Goal: Task Accomplishment & Management: Manage account settings

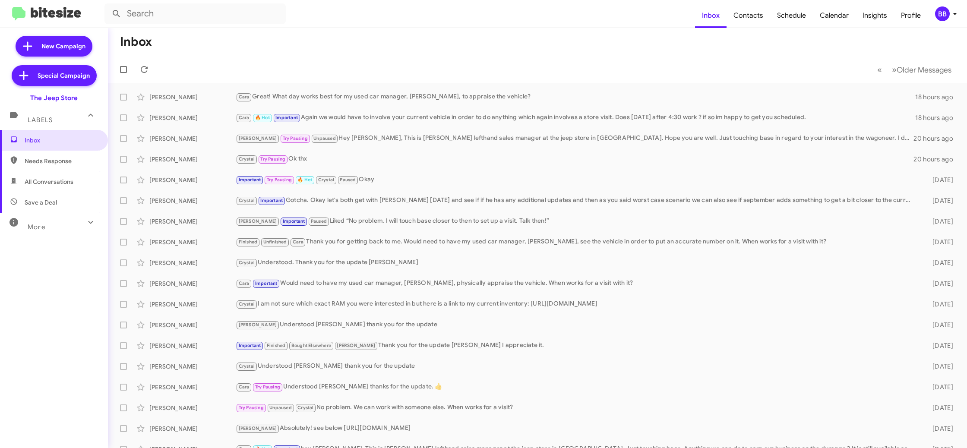
click at [943, 16] on div "BB" at bounding box center [942, 13] width 15 height 15
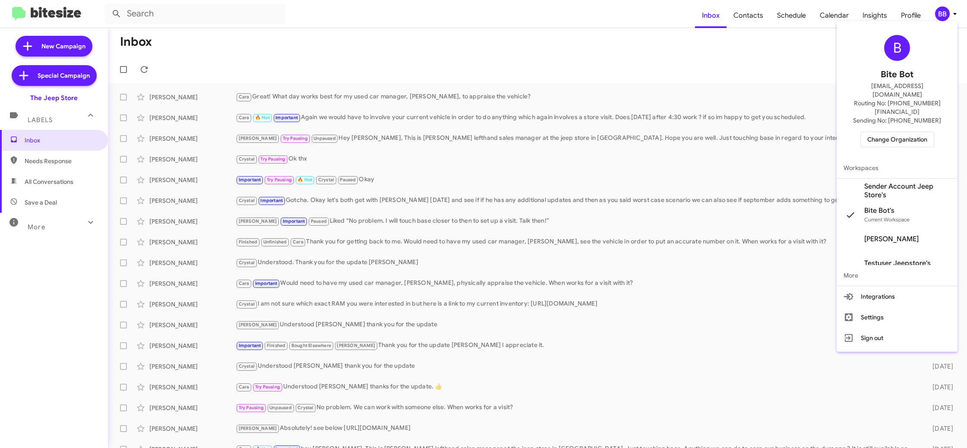
click at [875, 132] on span "Change Organization" at bounding box center [897, 139] width 60 height 15
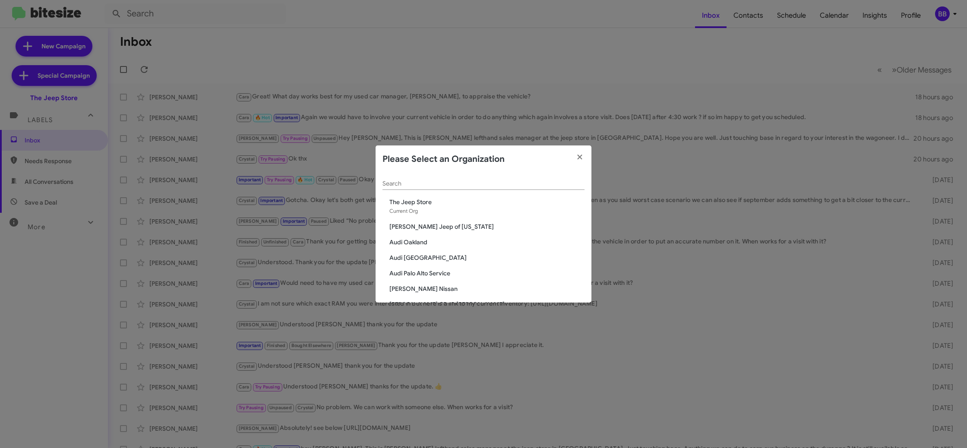
click at [461, 184] on input "Search" at bounding box center [483, 183] width 202 height 7
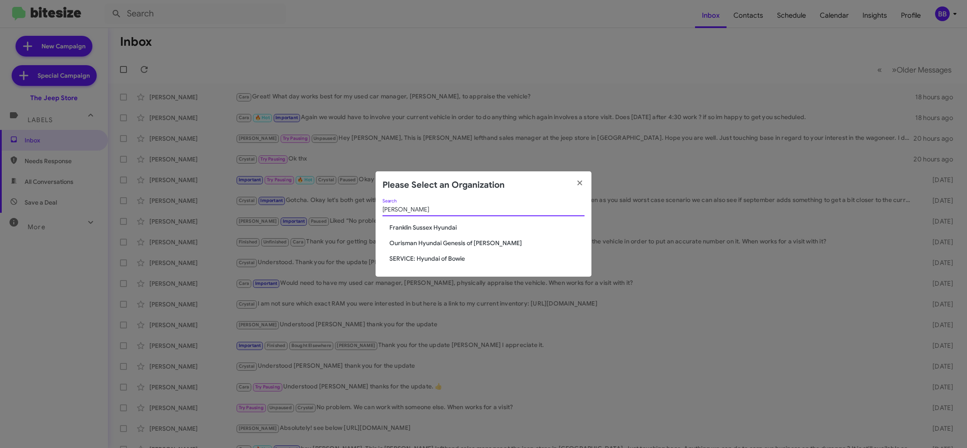
type input "hyunda"
click at [429, 257] on span "SERVICE: Hyundai of Bowie" at bounding box center [486, 258] width 195 height 9
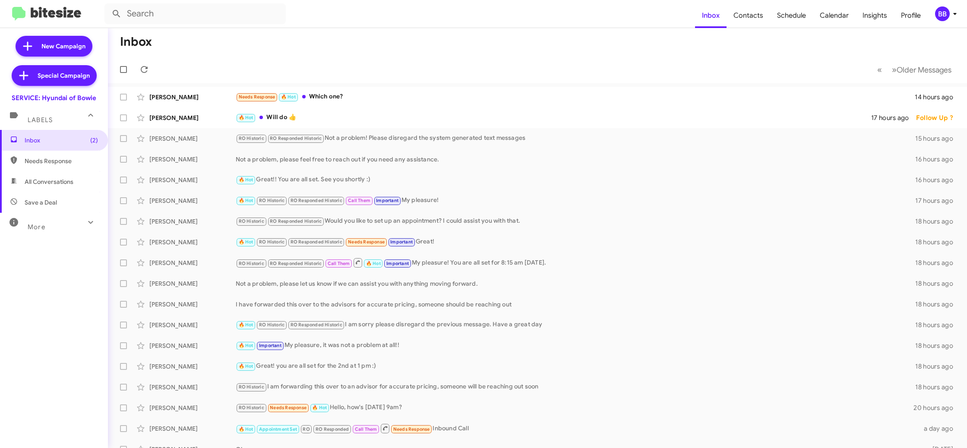
click at [945, 13] on div "BB" at bounding box center [942, 13] width 15 height 15
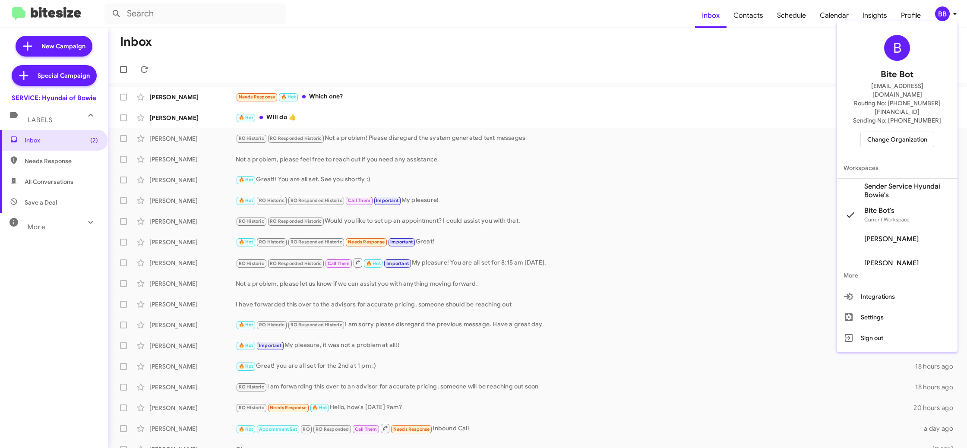
click at [914, 182] on span "Sender Service Hyundai Bowie's" at bounding box center [907, 190] width 86 height 17
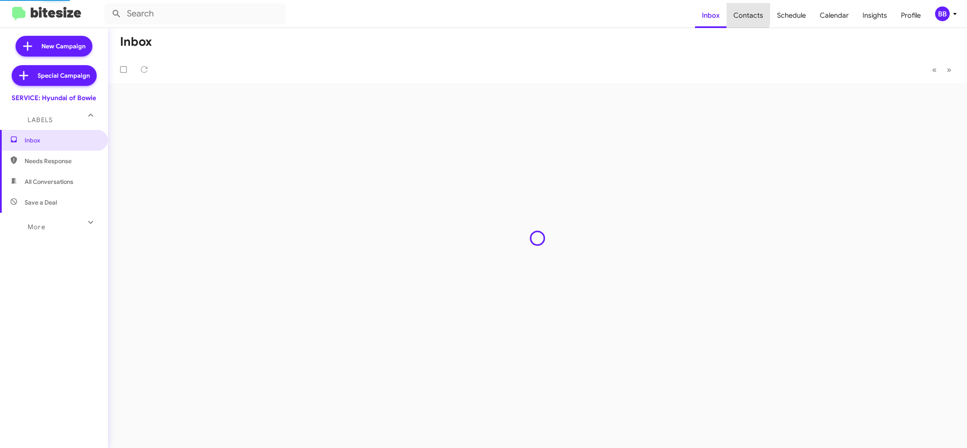
click at [731, 12] on span "Contacts" at bounding box center [748, 15] width 44 height 25
click at [744, 16] on span "Contacts" at bounding box center [748, 15] width 44 height 25
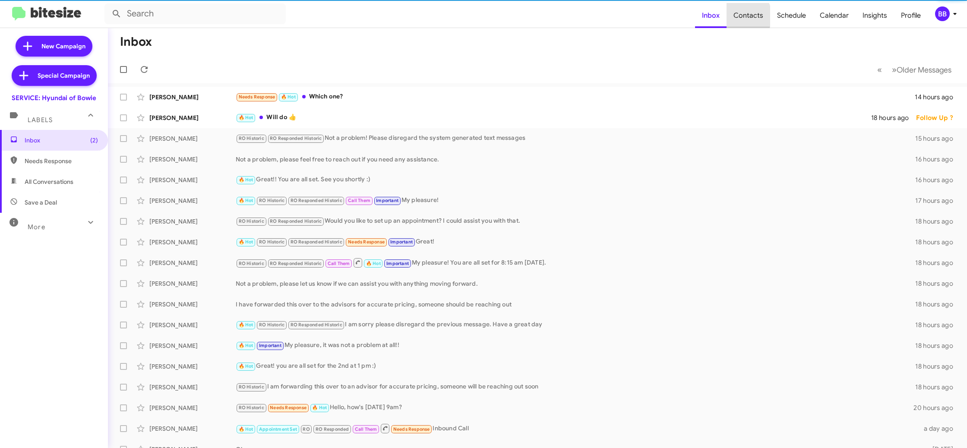
click at [744, 16] on span "Contacts" at bounding box center [748, 15] width 44 height 25
type input "in:groups"
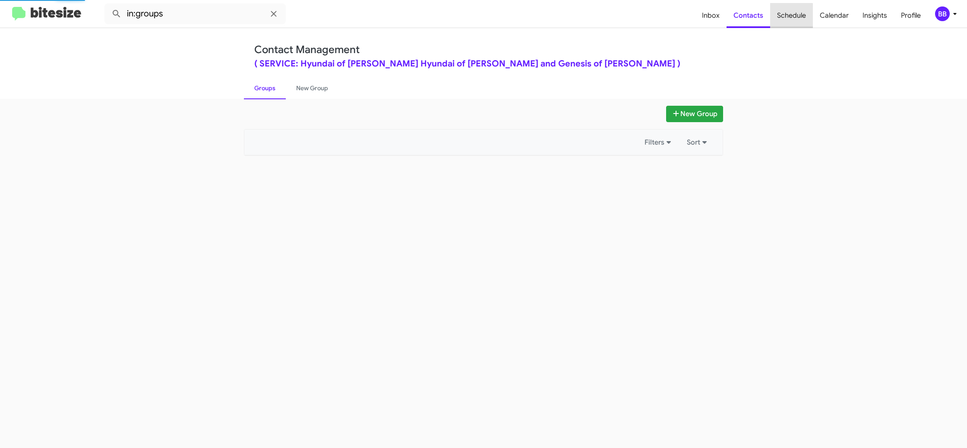
click at [778, 20] on span "Schedule" at bounding box center [791, 15] width 43 height 25
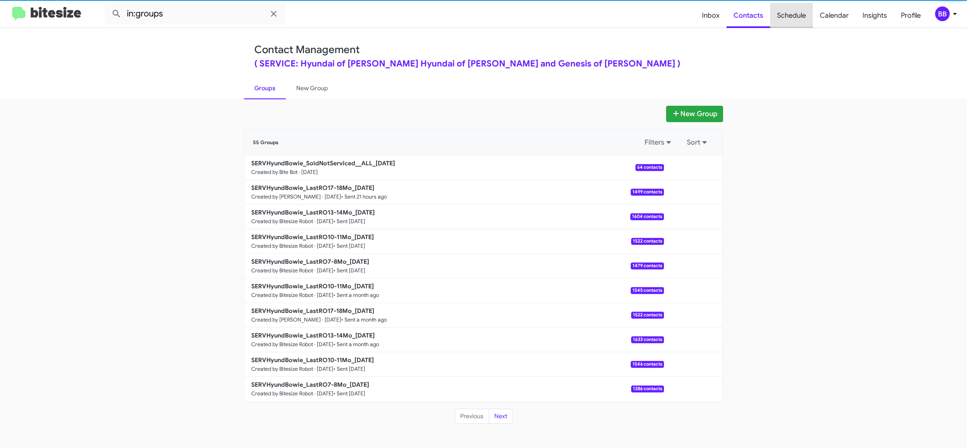
click at [778, 20] on span "Schedule" at bounding box center [791, 15] width 43 height 25
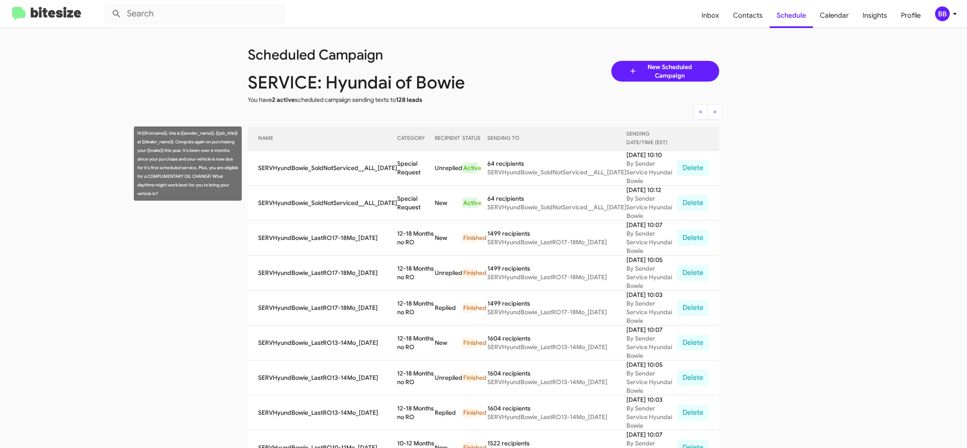
scroll to position [3, 0]
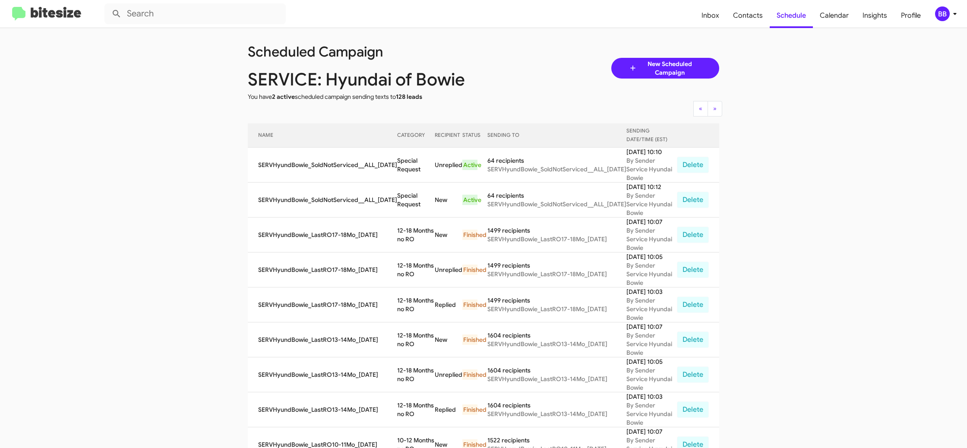
click at [945, 17] on div "BB" at bounding box center [942, 13] width 15 height 15
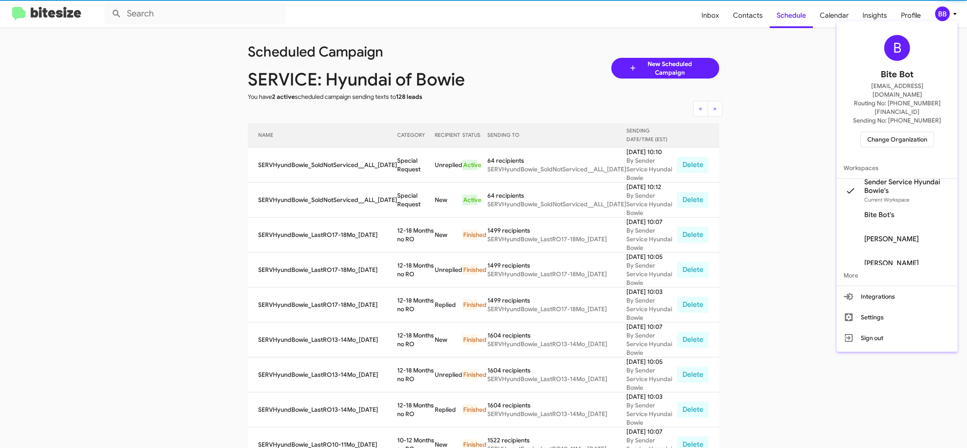
click at [888, 132] on span "Change Organization" at bounding box center [897, 139] width 60 height 15
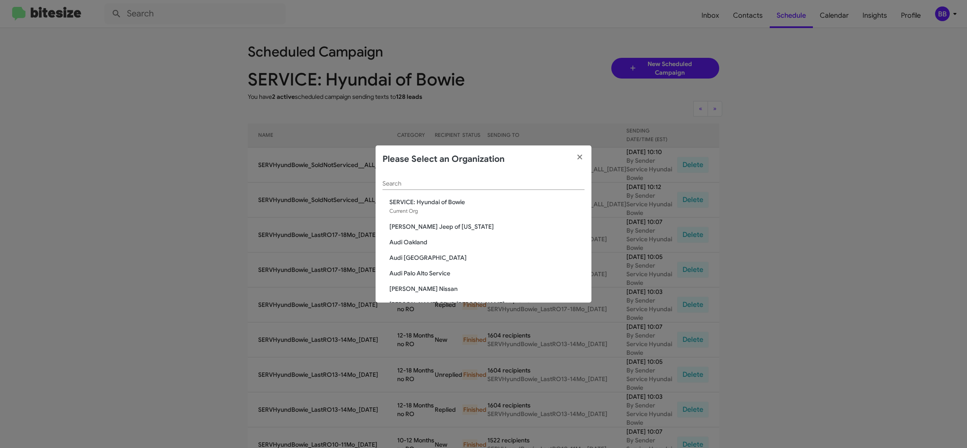
click at [423, 179] on div "Search" at bounding box center [483, 181] width 202 height 17
type input "bow"
click at [415, 243] on span "Chevrolet of Bowie" at bounding box center [486, 242] width 195 height 9
drag, startPoint x: 415, startPoint y: 243, endPoint x: 353, endPoint y: 98, distance: 158.5
click at [414, 241] on span "Chevrolet of Bowie" at bounding box center [486, 242] width 195 height 9
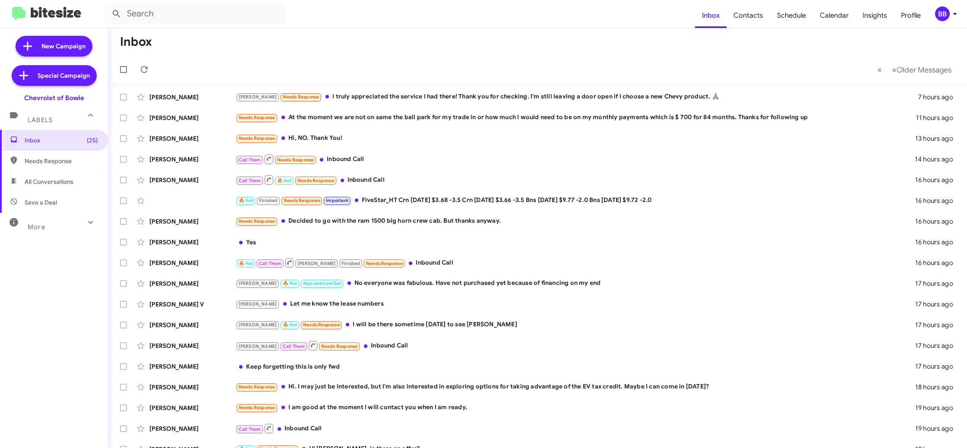
click at [939, 12] on div "BB" at bounding box center [942, 13] width 15 height 15
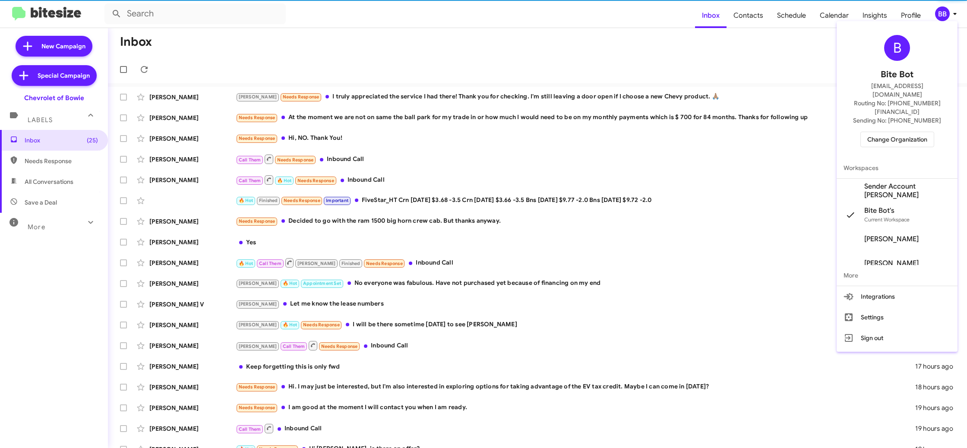
click at [910, 182] on span "Sender Account Chevy Bowie's" at bounding box center [907, 190] width 86 height 17
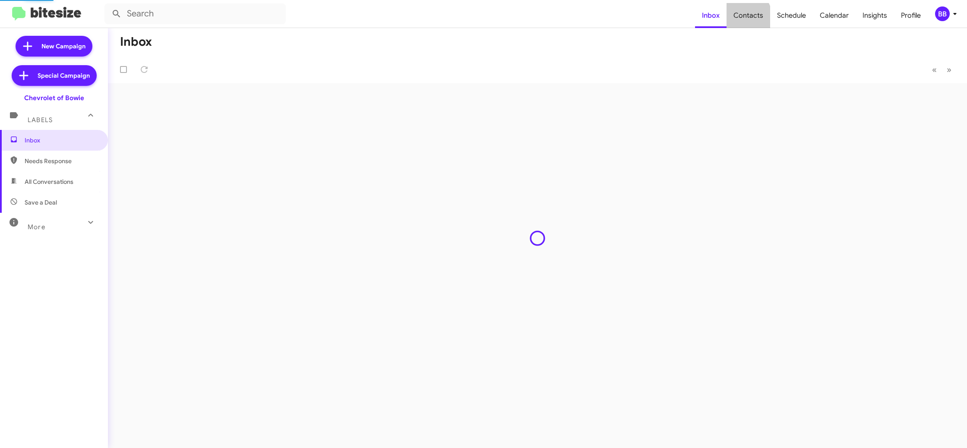
type input "in:groups"
click at [743, 18] on span "Contacts" at bounding box center [748, 15] width 44 height 25
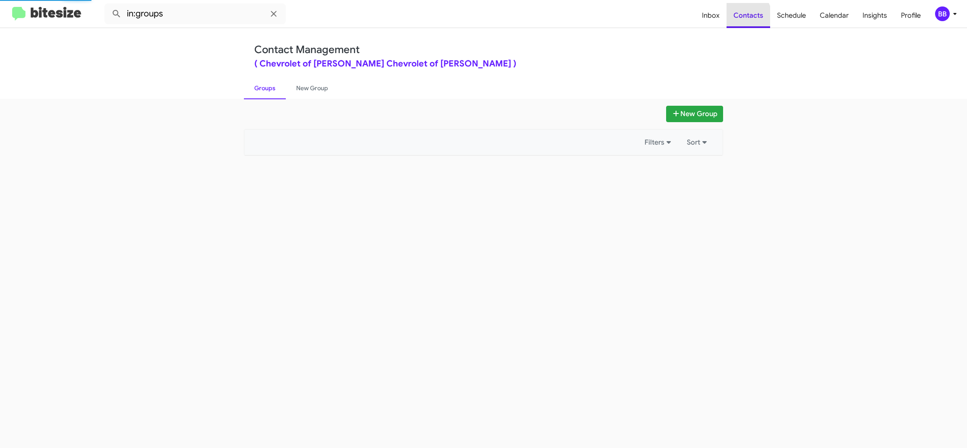
click at [743, 18] on span "Contacts" at bounding box center [748, 15] width 44 height 25
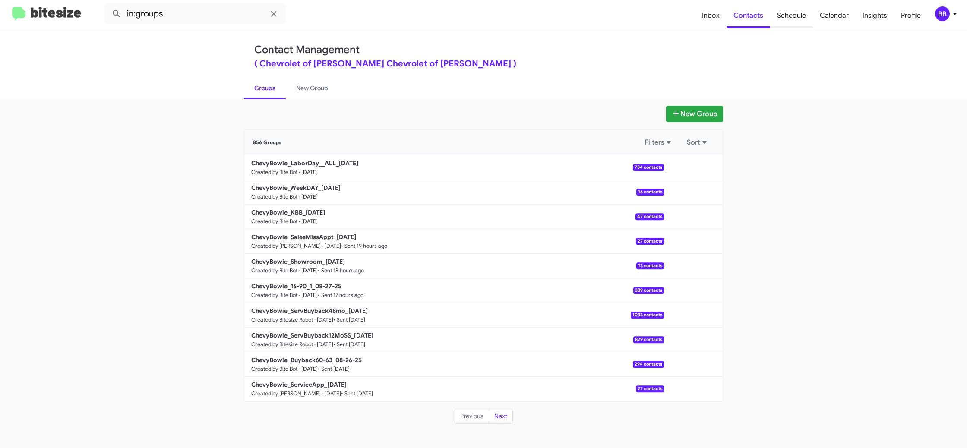
click at [786, 15] on span "Schedule" at bounding box center [791, 15] width 43 height 25
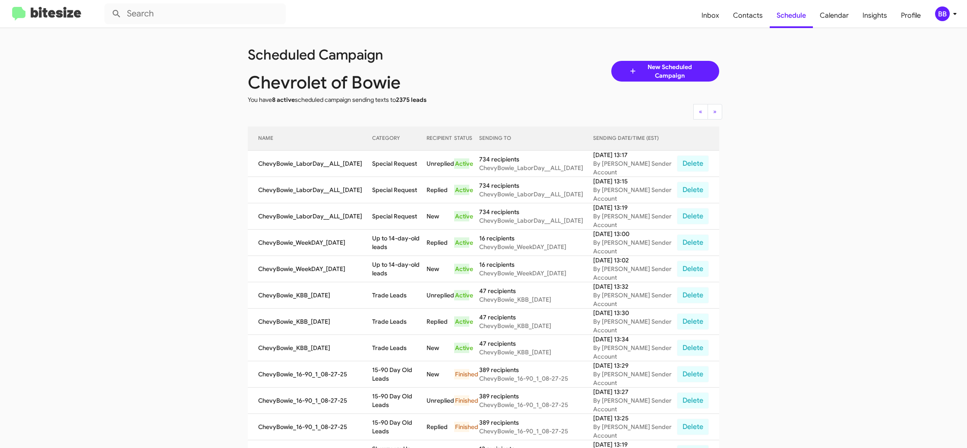
click at [942, 11] on div "BB" at bounding box center [942, 13] width 15 height 15
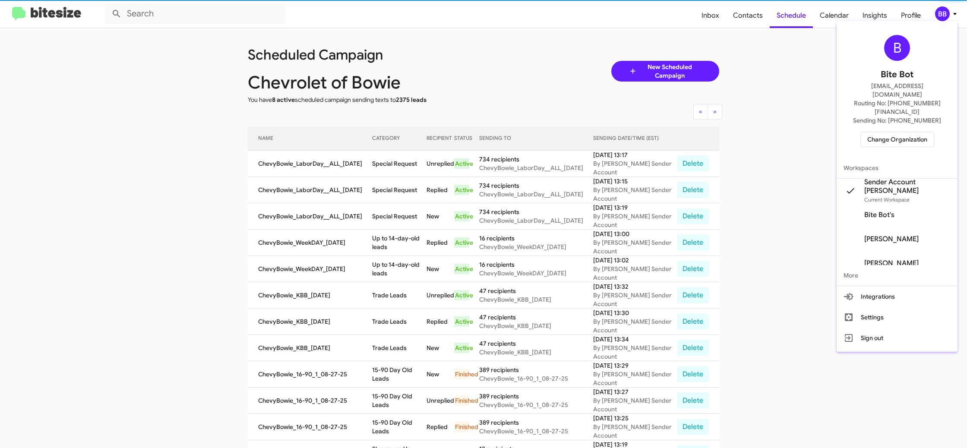
click at [885, 132] on span "Change Organization" at bounding box center [897, 139] width 60 height 15
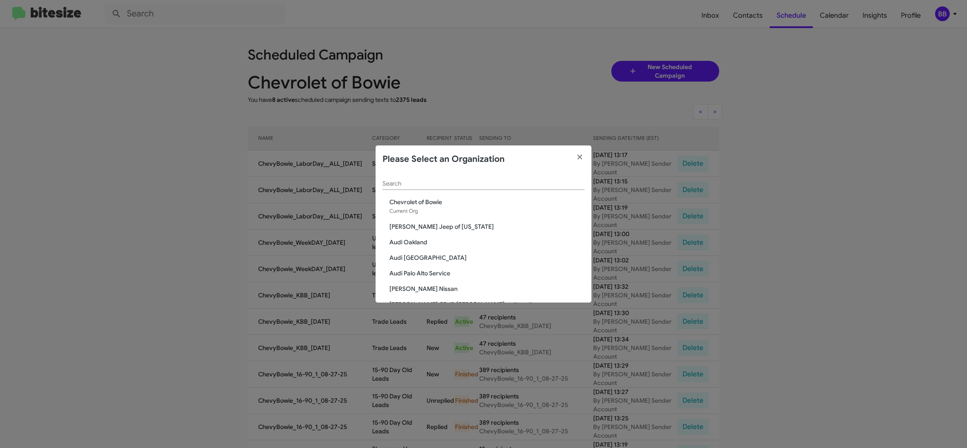
click at [408, 180] on input "Search" at bounding box center [483, 183] width 202 height 7
type input "ed"
click at [426, 212] on span "[PERSON_NAME] Imports" at bounding box center [486, 213] width 195 height 9
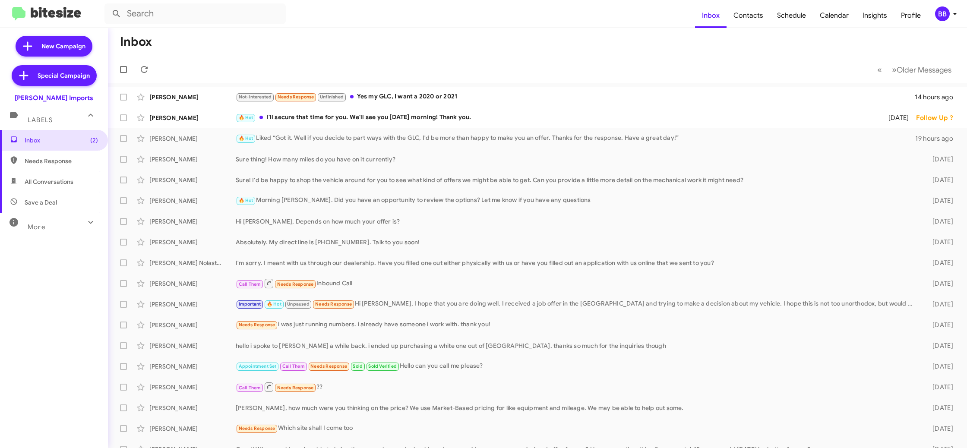
click at [941, 14] on div "BB" at bounding box center [942, 13] width 15 height 15
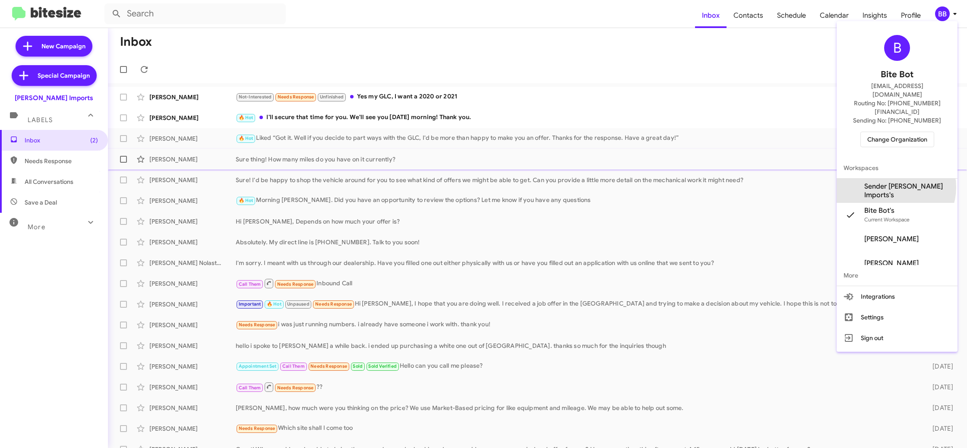
drag, startPoint x: 898, startPoint y: 170, endPoint x: 892, endPoint y: 167, distance: 6.2
click at [897, 182] on span "Sender [PERSON_NAME] Imports's" at bounding box center [907, 190] width 86 height 17
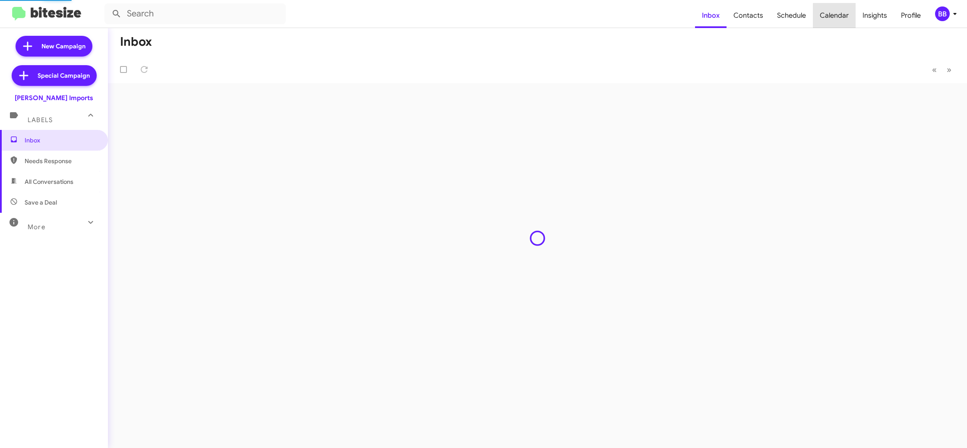
click at [839, 22] on span "Calendar" at bounding box center [834, 15] width 43 height 25
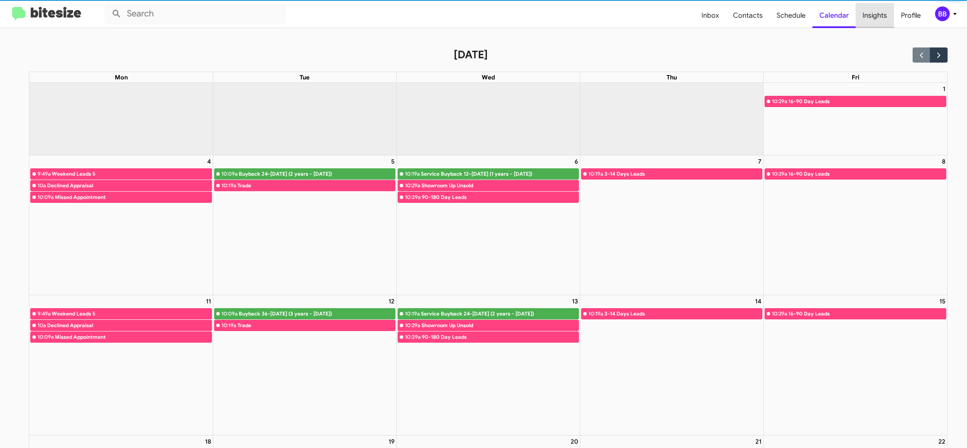
click at [879, 21] on span "Insights" at bounding box center [874, 15] width 38 height 25
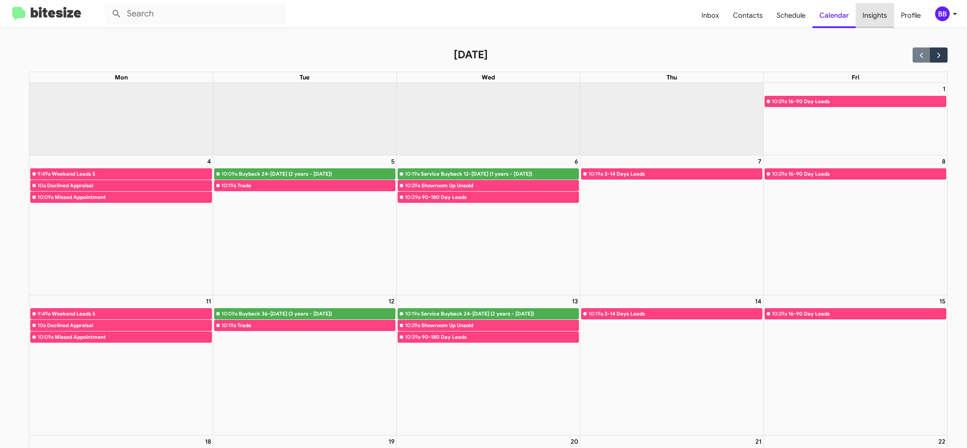
click at [879, 21] on span "Insights" at bounding box center [874, 15] width 38 height 25
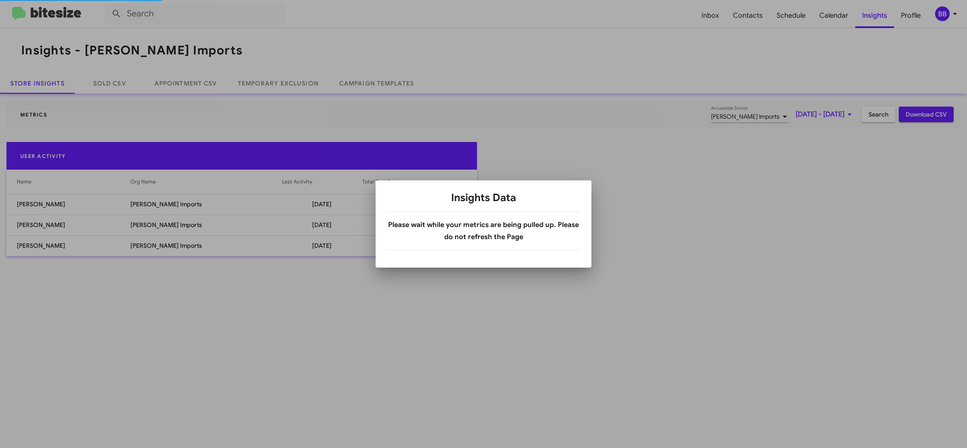
click at [780, 22] on body "Inbox Contacts Schedule Calendar Insights Profile BB Insights - Ed Hicks Import…" at bounding box center [483, 224] width 967 height 448
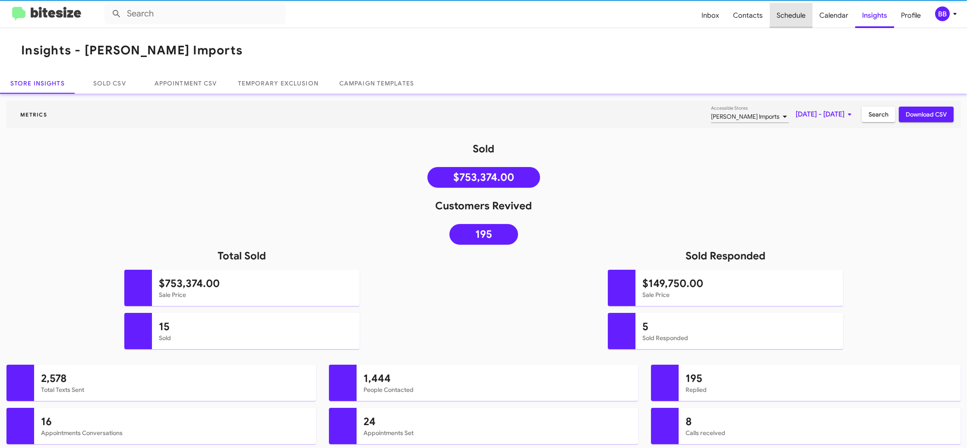
click at [780, 22] on span "Schedule" at bounding box center [790, 15] width 43 height 25
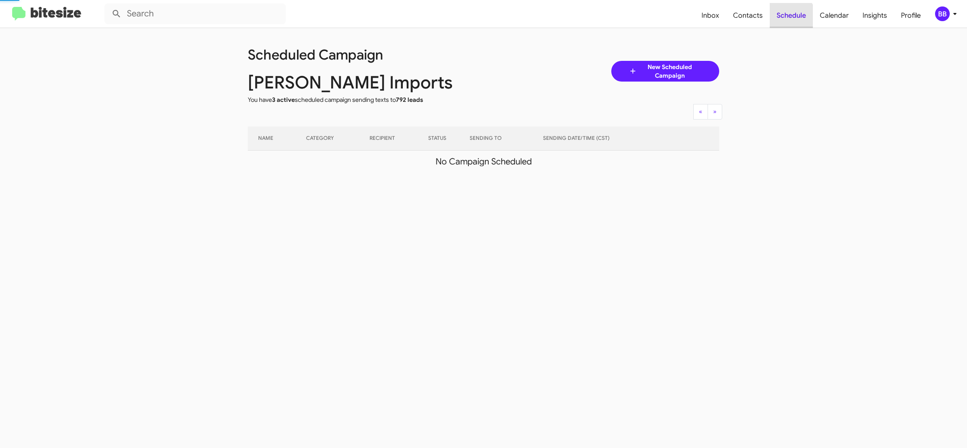
click at [782, 21] on span "Schedule" at bounding box center [790, 15] width 43 height 25
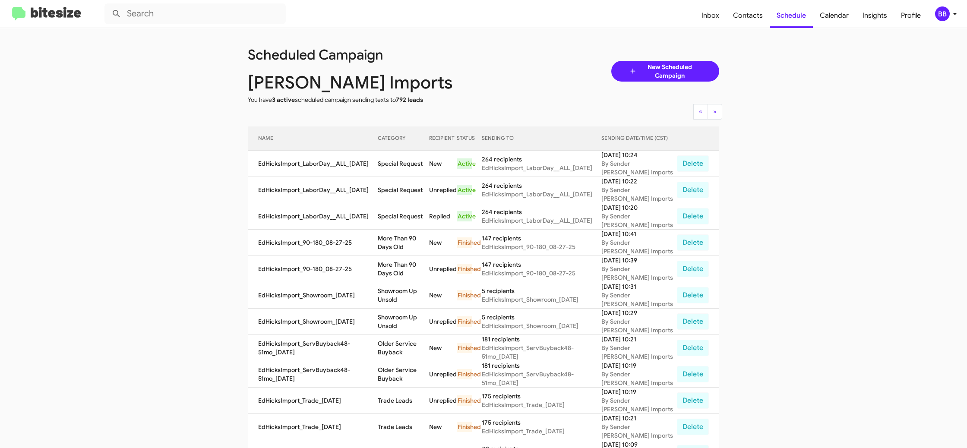
click at [942, 17] on div "BB" at bounding box center [942, 13] width 15 height 15
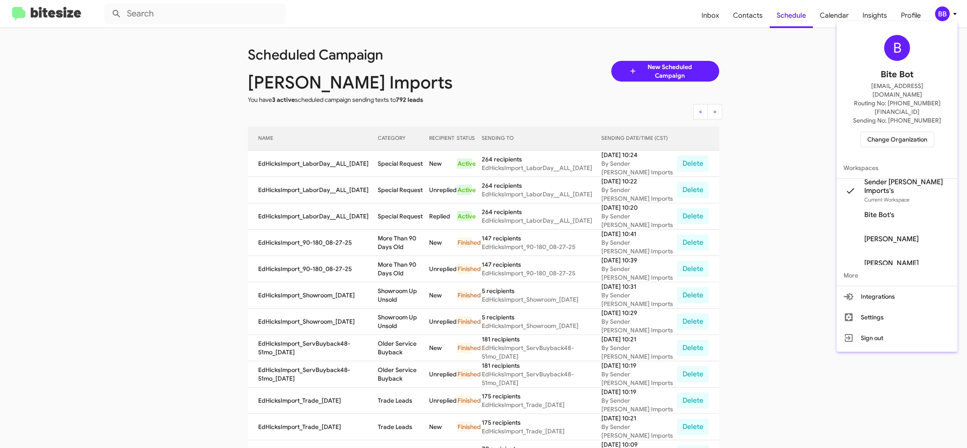
click at [881, 132] on span "Change Organization" at bounding box center [897, 139] width 60 height 15
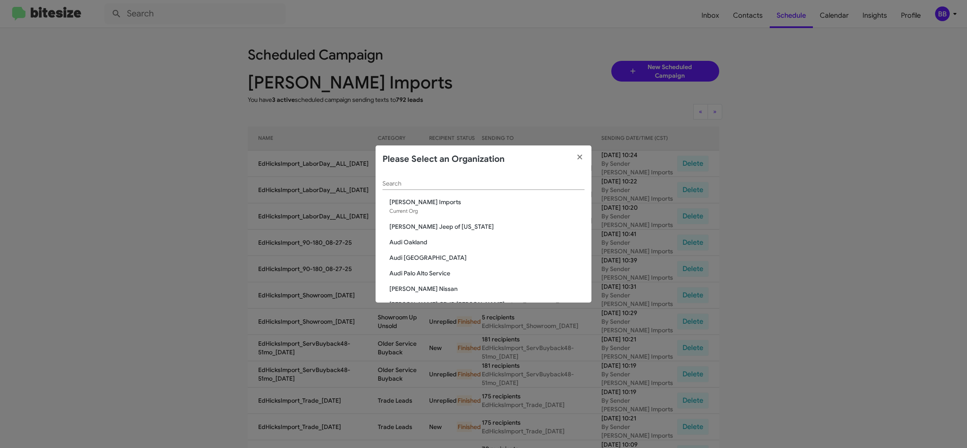
click at [405, 188] on div "Search" at bounding box center [483, 181] width 202 height 17
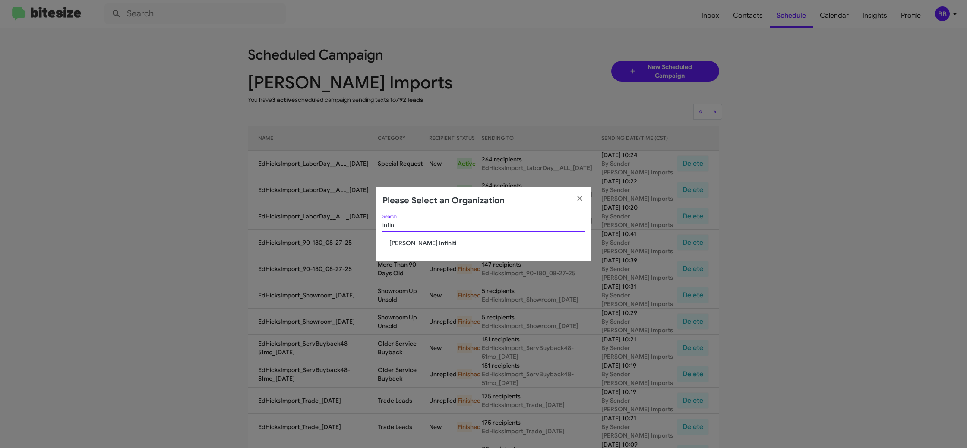
type input "infin"
click at [408, 242] on span "[PERSON_NAME] Infiniti" at bounding box center [486, 243] width 195 height 9
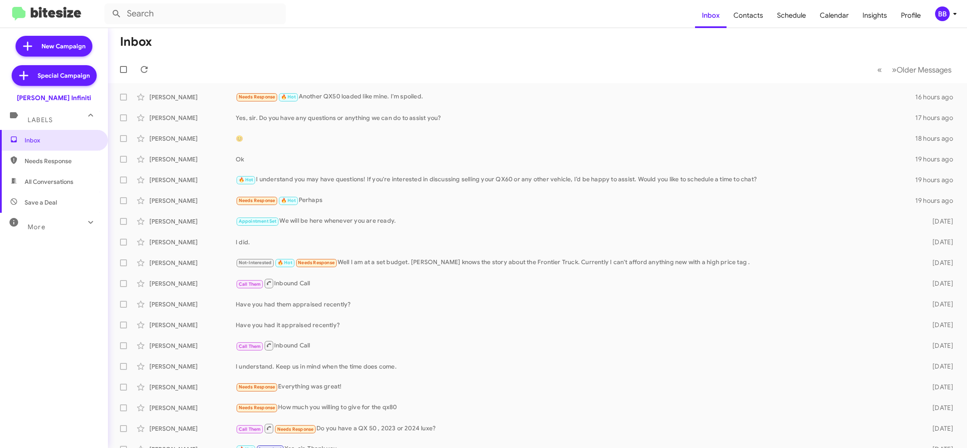
click at [933, 11] on button "BB" at bounding box center [942, 13] width 30 height 15
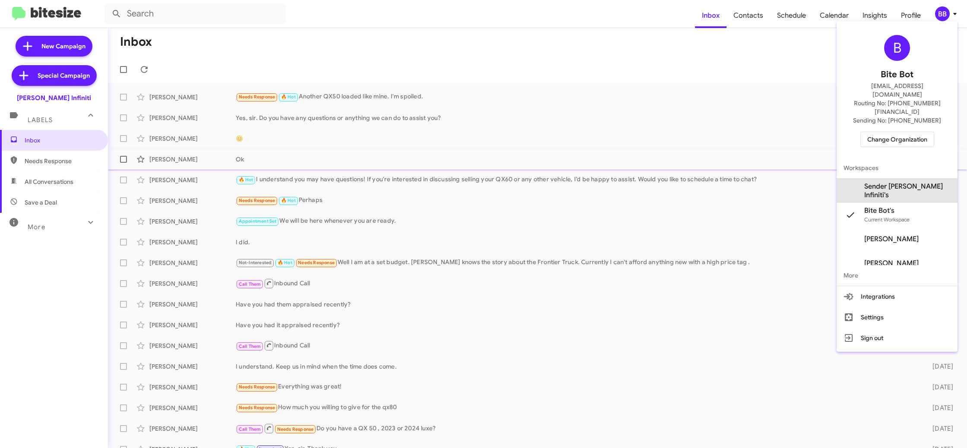
click at [925, 179] on span "Sender Ed Hicks Infiniti's" at bounding box center [896, 191] width 121 height 24
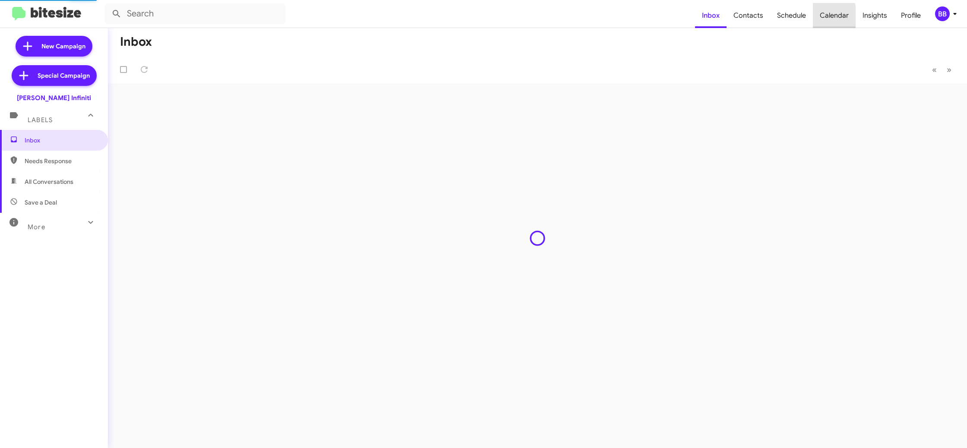
click at [820, 18] on span "Calendar" at bounding box center [834, 15] width 43 height 25
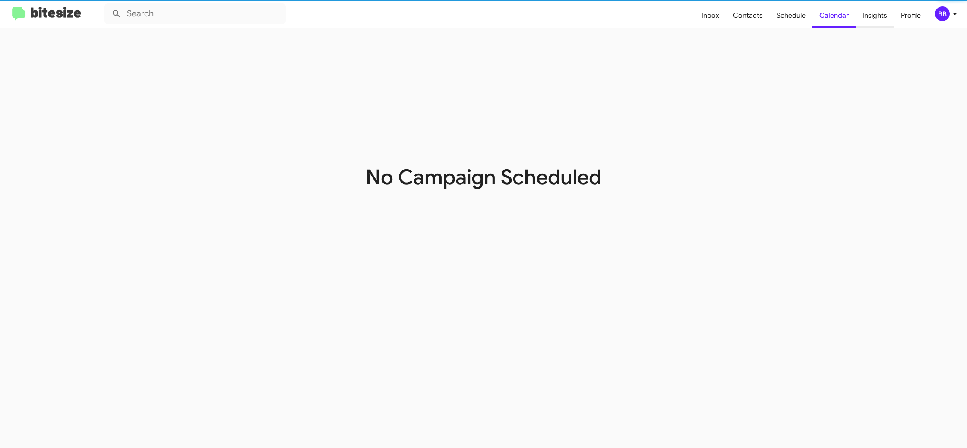
click at [869, 18] on span "Insights" at bounding box center [874, 15] width 38 height 25
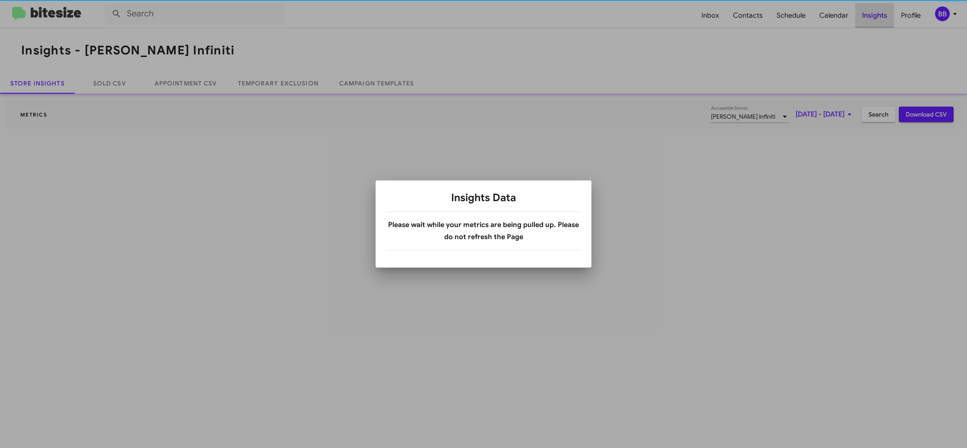
click at [869, 18] on div at bounding box center [483, 224] width 967 height 448
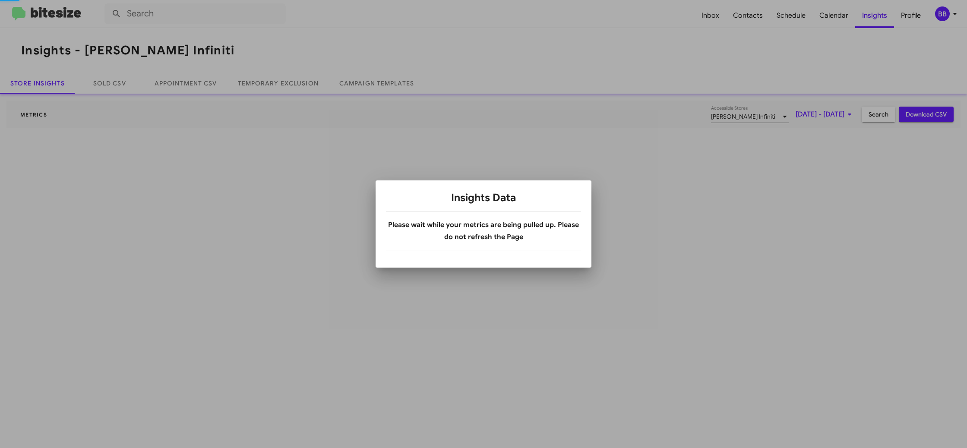
click at [735, 18] on div at bounding box center [483, 224] width 967 height 448
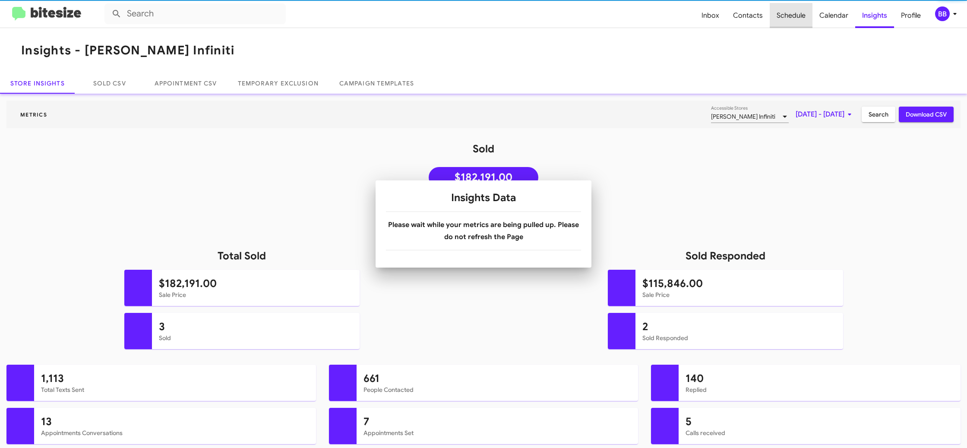
drag, startPoint x: 785, startPoint y: 17, endPoint x: 794, endPoint y: 17, distance: 8.6
click at [785, 17] on span "Schedule" at bounding box center [790, 15] width 43 height 25
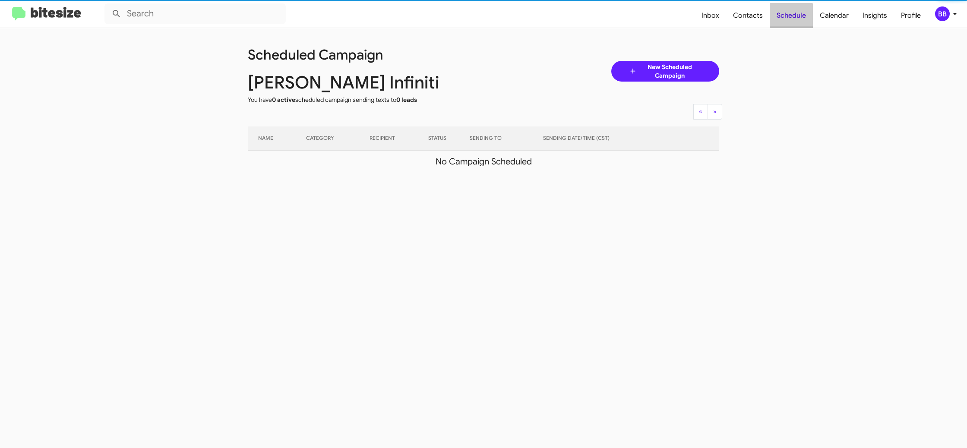
click at [794, 17] on span "Schedule" at bounding box center [790, 15] width 43 height 25
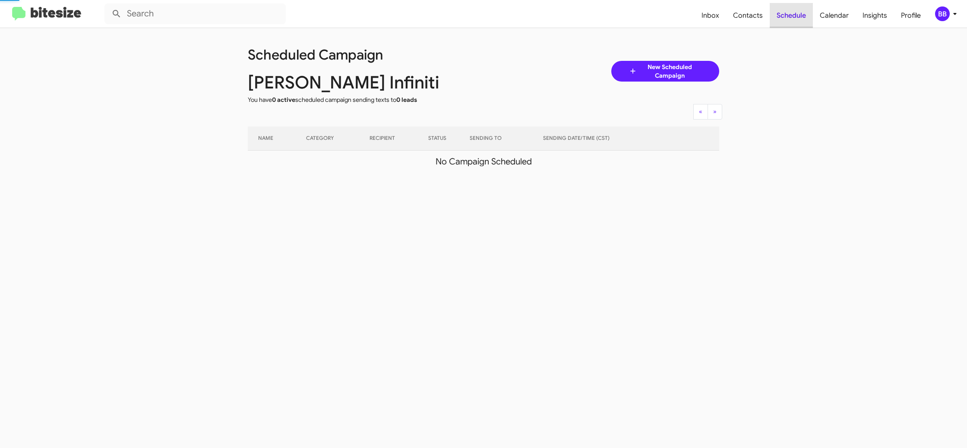
click at [794, 17] on span "Schedule" at bounding box center [790, 15] width 43 height 25
